Goal: Transaction & Acquisition: Purchase product/service

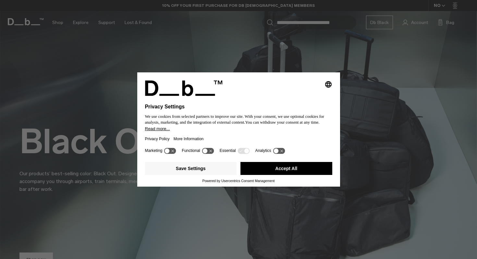
click at [269, 167] on button "Accept All" at bounding box center [286, 168] width 92 height 13
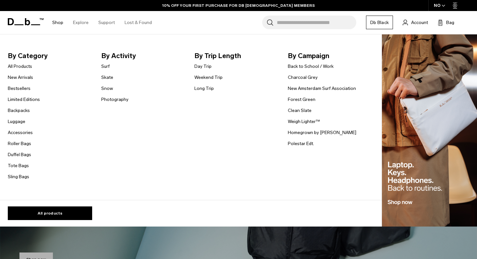
click at [59, 23] on link "Shop" at bounding box center [57, 22] width 11 height 23
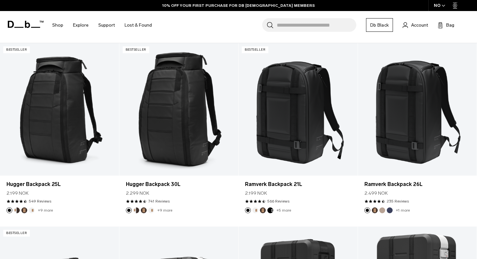
scroll to position [122, 0]
